Goal: Information Seeking & Learning: Find specific page/section

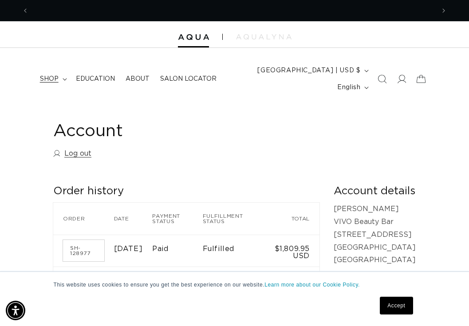
scroll to position [0, 406]
click at [63, 77] on summary "shop" at bounding box center [53, 79] width 36 height 19
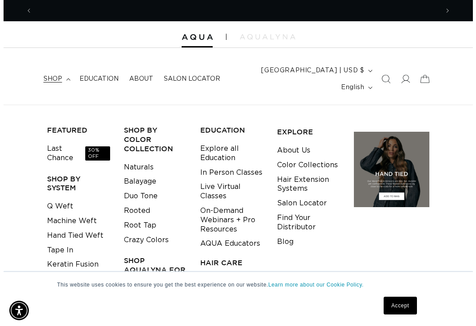
scroll to position [0, 812]
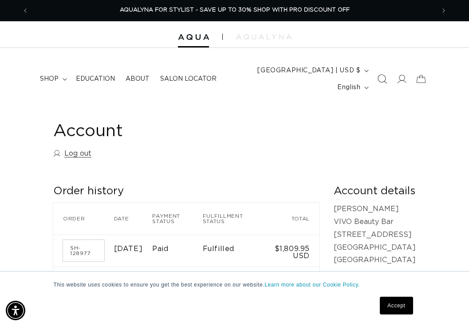
click at [382, 82] on icon "Search" at bounding box center [382, 79] width 9 height 9
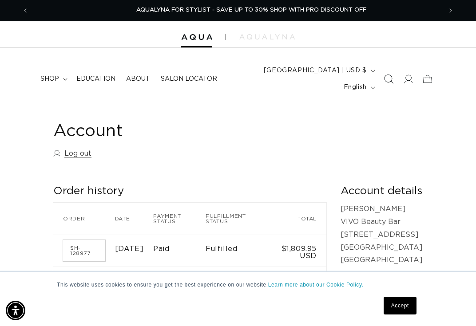
scroll to position [0, 825]
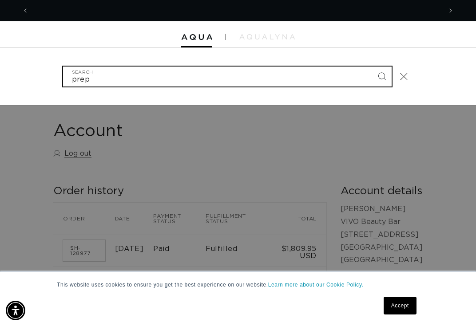
type input "prep"
click at [372, 67] on button "Search" at bounding box center [382, 77] width 20 height 20
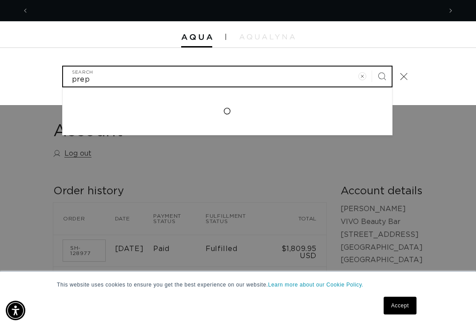
scroll to position [0, 0]
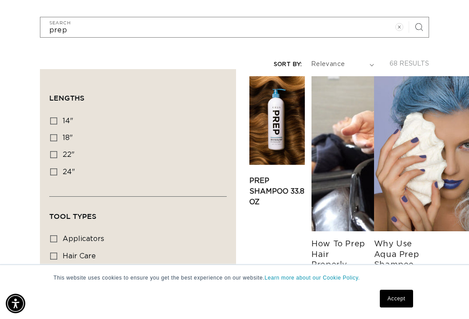
scroll to position [0, 812]
